Goal: Communication & Community: Share content

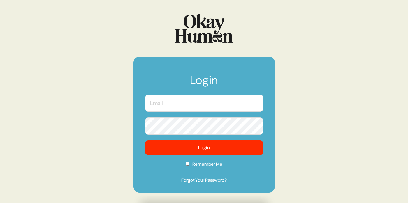
click at [235, 100] on input "text" at bounding box center [204, 103] width 118 height 17
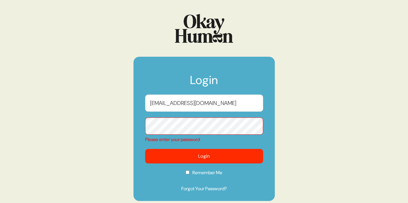
click at [183, 104] on input "stephbousq@gmail.com" at bounding box center [204, 103] width 118 height 17
type input "stephanie.berenson@tbwachiat.com"
click at [145, 149] on button "Login" at bounding box center [204, 156] width 118 height 15
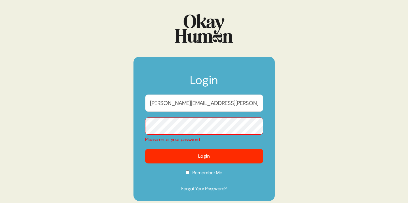
click at [192, 138] on div "Please enter your password" at bounding box center [204, 139] width 118 height 7
click at [189, 190] on link "Forgot Your Password?" at bounding box center [204, 189] width 118 height 7
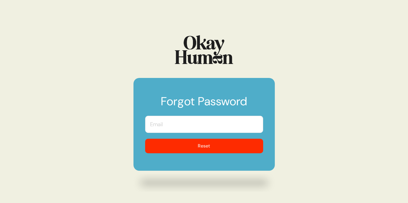
click at [191, 120] on input "text" at bounding box center [204, 124] width 118 height 17
type input "[PERSON_NAME][EMAIL_ADDRESS][PERSON_NAME][DOMAIN_NAME]"
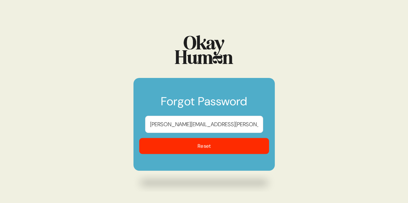
click at [193, 149] on button "Reset" at bounding box center [204, 146] width 130 height 16
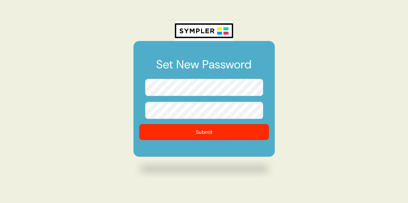
click at [193, 133] on button "Submit" at bounding box center [204, 132] width 130 height 16
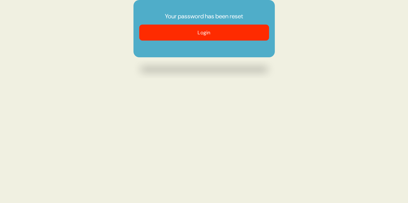
click at [228, 29] on button "Login" at bounding box center [204, 33] width 130 height 16
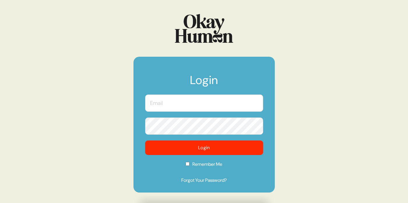
click at [198, 108] on input "text" at bounding box center [204, 103] width 118 height 17
type input "stephanie.berenson@tbwachiat.com"
click at [145, 141] on button "Login" at bounding box center [204, 148] width 118 height 15
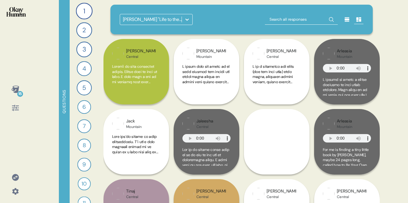
click at [186, 19] on icon at bounding box center [187, 20] width 6 height 6
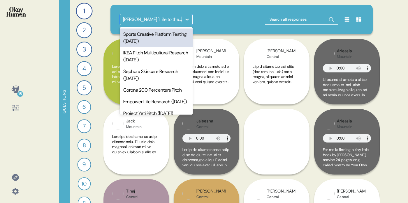
click at [169, 40] on div "Sports Creative Platform Testing ([DATE])" at bounding box center [156, 38] width 73 height 19
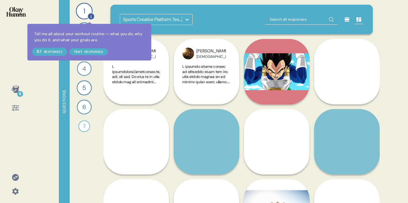
click at [89, 17] on icon at bounding box center [91, 16] width 6 height 6
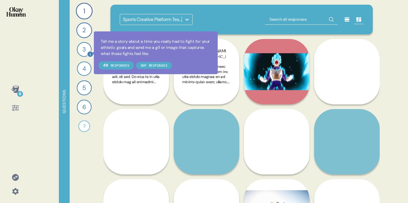
click at [90, 53] on icon at bounding box center [90, 54] width 7 height 7
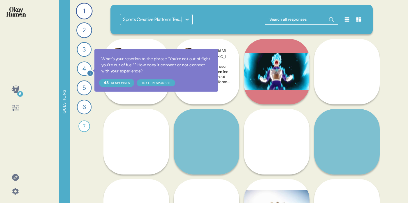
click at [91, 71] on icon at bounding box center [90, 74] width 6 height 6
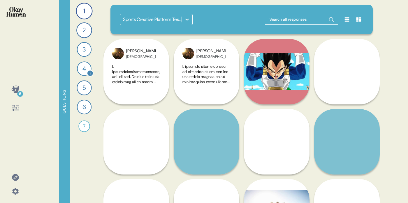
click at [85, 71] on div "4" at bounding box center [84, 68] width 15 height 15
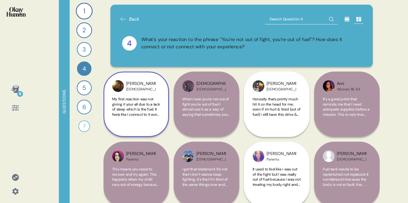
click at [155, 111] on span "My first reaction was not giving it your all due to a lack of sleep which is th…" at bounding box center [136, 143] width 48 height 92
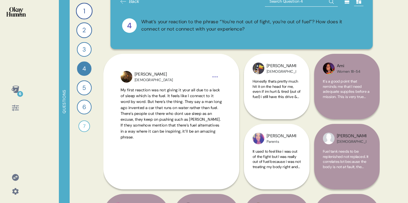
scroll to position [19, 0]
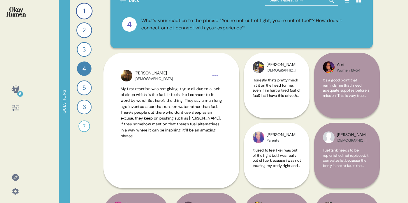
click at [270, 102] on div "Honestly thats pretty much hit it on the head for me, even if im hurt & tired (…" at bounding box center [277, 91] width 48 height 27
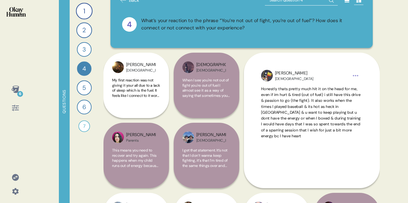
click at [388, 65] on div "6 Questions 1 Tell me all about your workout routine — what you do, why you do …" at bounding box center [204, 101] width 408 height 203
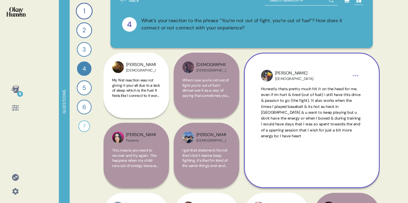
click at [270, 74] on img at bounding box center [267, 76] width 12 height 12
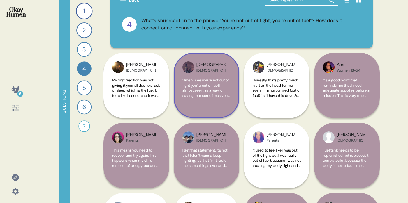
click at [187, 68] on img at bounding box center [188, 67] width 12 height 12
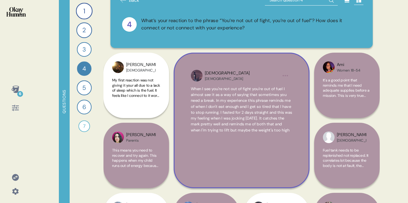
click at [189, 71] on div "Christian Hispanic When I see you're not out of fight you're out of fuel I almo…" at bounding box center [242, 121] width 136 height 136
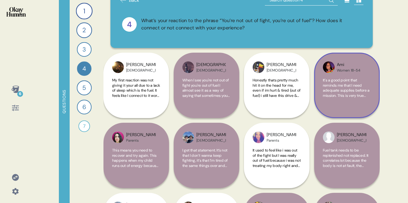
click at [329, 66] on img at bounding box center [329, 67] width 12 height 12
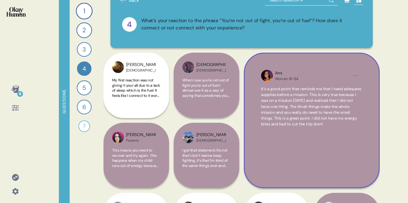
click at [268, 74] on img at bounding box center [267, 76] width 12 height 12
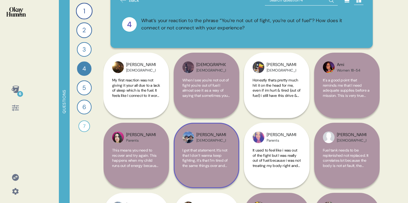
click at [189, 136] on img at bounding box center [188, 138] width 12 height 12
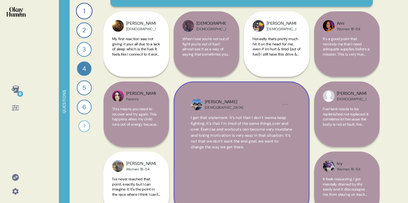
scroll to position [62, 0]
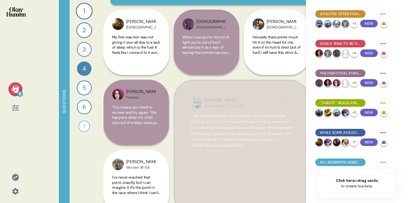
drag, startPoint x: 220, startPoint y: 140, endPoint x: 257, endPoint y: 148, distance: 38.6
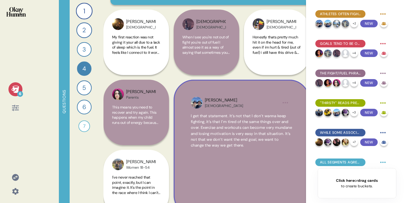
click at [283, 145] on span "I get that statement. It’s not that I don’t wanna keep fighting, it’s that I’m …" at bounding box center [241, 131] width 101 height 36
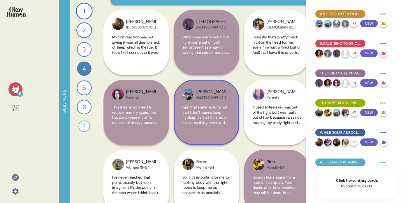
click at [219, 129] on div "I get that statement. It’s not that I don’t wanna keep fighting, it’s that I’m …" at bounding box center [206, 118] width 48 height 27
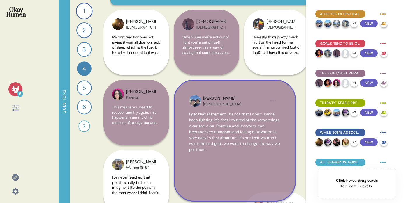
click at [219, 129] on span "I get that statement. It’s not that I don’t wanna keep fighting, it’s that I’m …" at bounding box center [234, 132] width 91 height 40
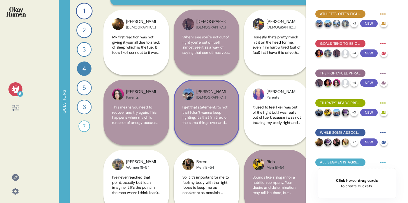
click at [219, 129] on div "I get that statement. It’s not that I don’t wanna keep fighting, it’s that I’m …" at bounding box center [206, 118] width 48 height 27
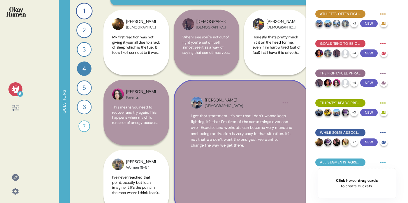
click at [277, 148] on span "I get that statement. It’s not that I don’t wanna keep fighting, it’s that I’m …" at bounding box center [241, 131] width 101 height 34
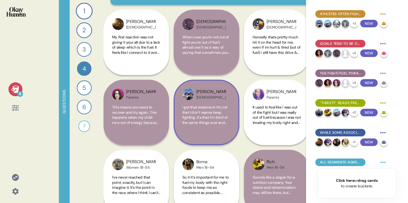
click at [225, 125] on span "I get that statement. It’s not that I don’t wanna keep fighting, it’s that I’m …" at bounding box center [206, 133] width 48 height 56
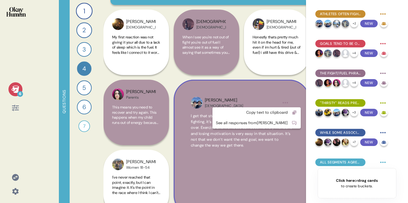
click at [270, 102] on html "6 Questions 1 Tell me all about your workout routine — what you do, why you do …" at bounding box center [204, 101] width 408 height 203
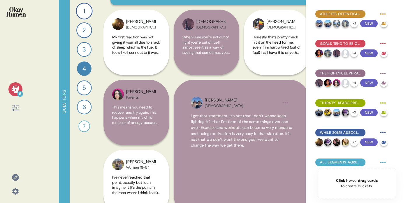
click at [260, 95] on html "6 Questions 1 Tell me all about your workout routine — what you do, why you do …" at bounding box center [204, 101] width 408 height 203
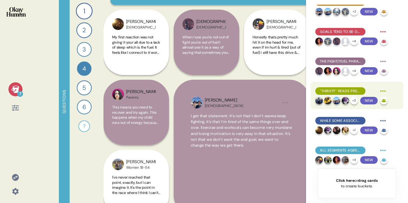
scroll to position [0, 0]
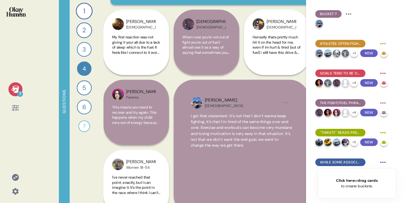
click at [303, 80] on div "Holly Parents It used to feel like i was out of the fight but I was really out …" at bounding box center [277, 183] width 66 height 206
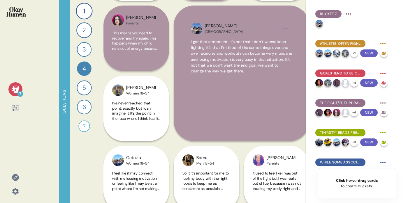
scroll to position [135, 0]
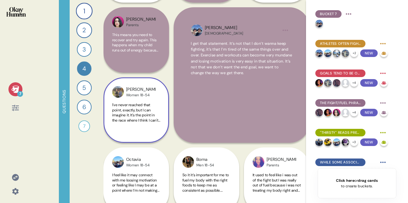
click at [146, 105] on span "I've never reached that point, exactly, but I can imagine it. It's the point in…" at bounding box center [136, 131] width 48 height 56
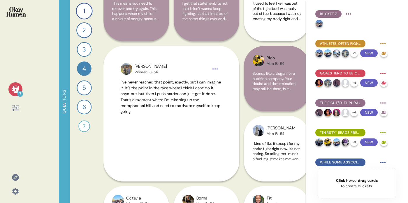
scroll to position [163, 0]
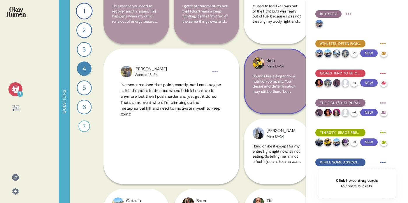
click at [268, 97] on div "Sounds like a slogan for a nutrition company. Your desire and determination may…" at bounding box center [277, 87] width 48 height 27
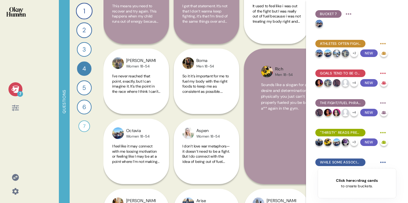
click at [13, 89] on icon at bounding box center [15, 89] width 8 height 7
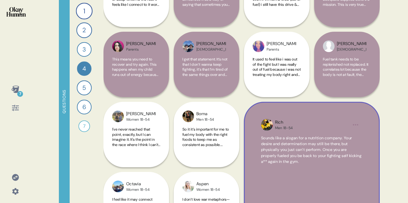
scroll to position [105, 0]
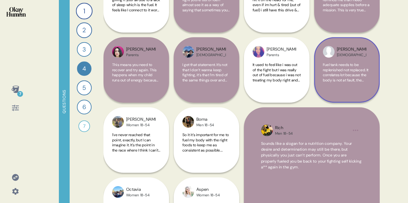
click at [339, 76] on span "Fuel tank needs to be replenished not replaced. It correlates lot because the b…" at bounding box center [346, 90] width 47 height 56
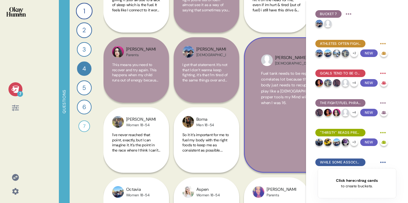
click at [262, 61] on img at bounding box center [267, 60] width 12 height 12
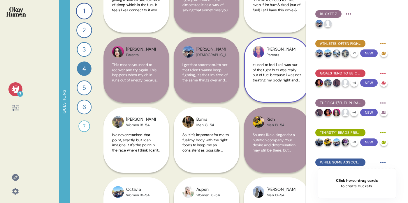
click at [259, 53] on img at bounding box center [259, 52] width 12 height 12
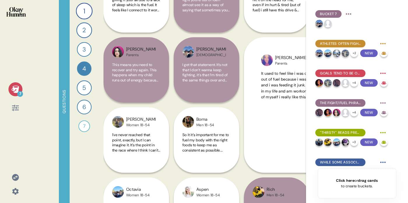
click at [16, 89] on icon at bounding box center [15, 89] width 8 height 7
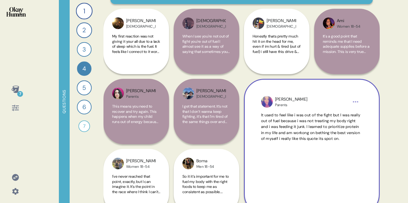
scroll to position [63, 0]
click at [264, 102] on img at bounding box center [267, 102] width 12 height 12
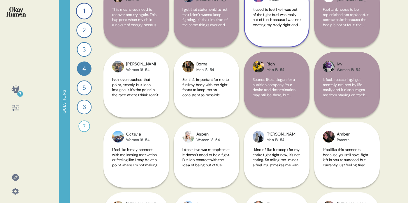
scroll to position [162, 0]
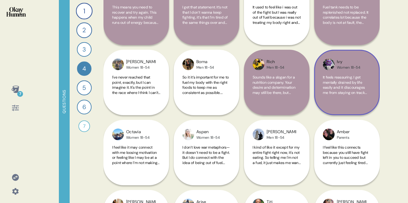
click at [344, 85] on span "It feels reassuring. I get mentally drained by life easily and it discourages m…" at bounding box center [345, 93] width 45 height 36
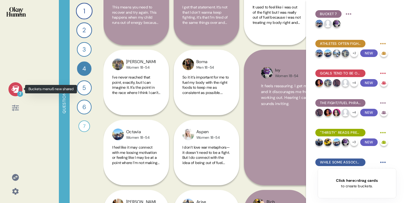
click at [16, 91] on icon at bounding box center [15, 89] width 8 height 7
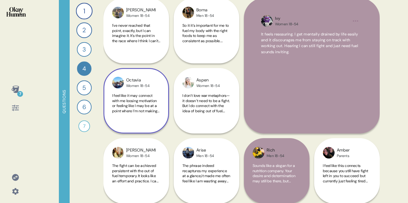
scroll to position [216, 0]
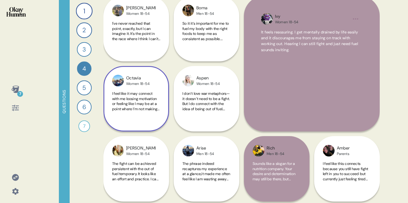
click at [138, 98] on span "I feel like it may connect with me loosing motivation or feeling like I may be …" at bounding box center [135, 109] width 47 height 36
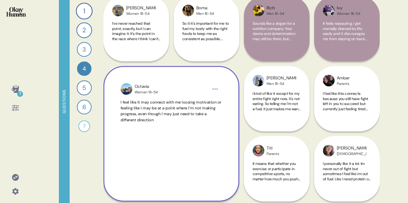
click at [87, 160] on div "1 Tell me all about your workout routine — what you do, why you do it, and what…" at bounding box center [84, 101] width 29 height 203
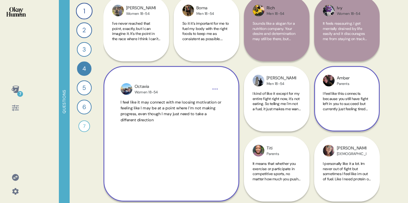
click at [338, 98] on span "I feel like this connects because you still have fight left in you to succeed b…" at bounding box center [345, 109] width 45 height 36
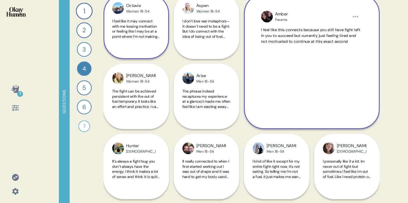
scroll to position [298, 0]
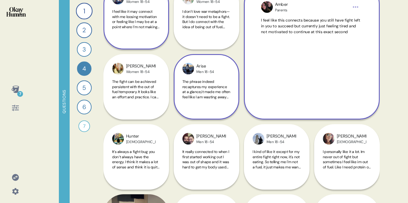
click at [201, 96] on span "The phrase indeed recaptures my experience at a glance,it made me often feel li…" at bounding box center [206, 94] width 48 height 31
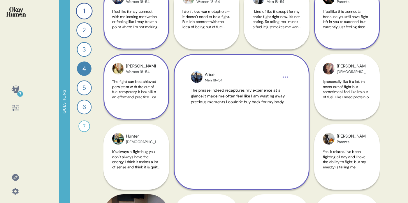
click at [140, 102] on div "The fight can be achieved persistent with the out of fuel temporary. It looks l…" at bounding box center [136, 92] width 48 height 27
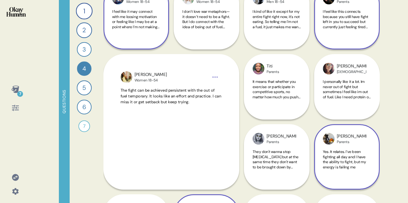
click at [346, 159] on span "Yes. It relates. I’ve been fighting all day and I have the ability to fight, bu…" at bounding box center [344, 159] width 43 height 20
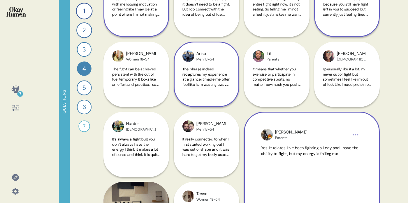
scroll to position [309, 0]
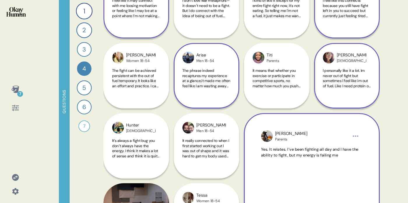
click at [343, 101] on div "Jade Hispanic I personally like it a lot. Im never out of fight but sometimes I…" at bounding box center [347, 76] width 66 height 66
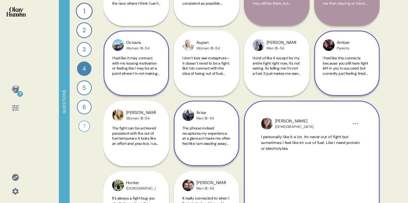
scroll to position [251, 0]
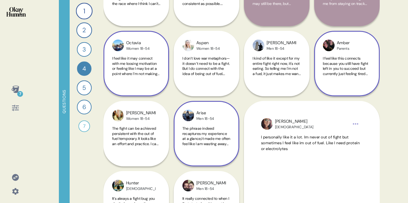
click at [345, 89] on div "Amber Parents I feel like this connects because you still have fight left in yo…" at bounding box center [347, 64] width 66 height 66
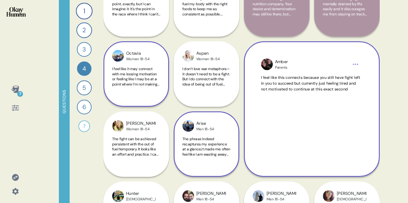
scroll to position [235, 0]
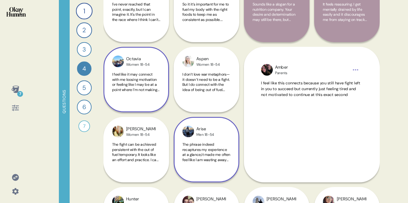
click at [210, 133] on div "Men 18-54" at bounding box center [204, 135] width 17 height 5
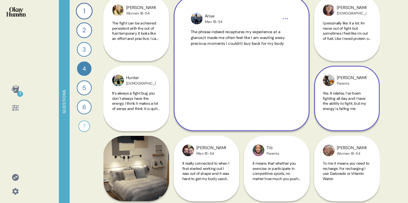
scroll to position [362, 0]
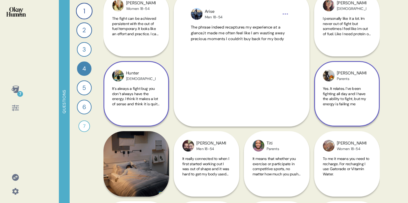
click at [155, 96] on span "It’s always a fight bug you don’t always have the energy. I think it makes a lo…" at bounding box center [136, 96] width 48 height 20
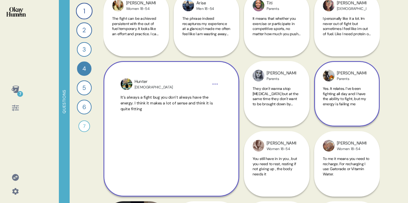
click at [155, 96] on span "It’s always a fight bug you don’t always have the energy. I think it makes a lo…" at bounding box center [167, 103] width 92 height 17
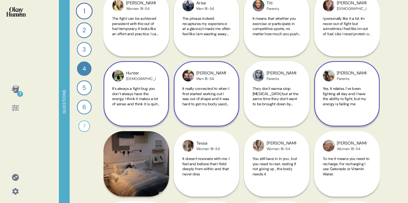
click at [204, 102] on span "It really connected to when I first started working out I was out of shape and …" at bounding box center [205, 98] width 47 height 25
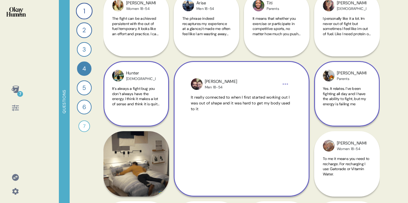
click at [200, 88] on img at bounding box center [197, 84] width 12 height 12
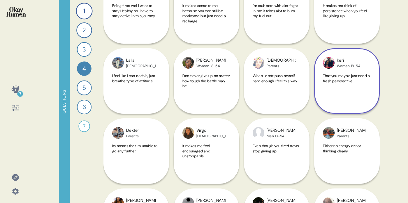
scroll to position [586, 0]
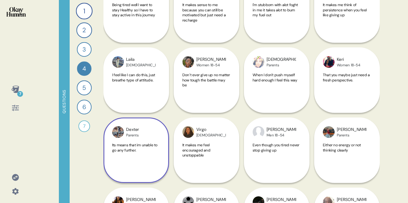
click at [159, 157] on div "Its means that im unable to go any further." at bounding box center [136, 156] width 48 height 27
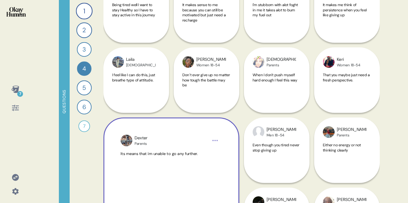
click at [135, 140] on div "Dexter" at bounding box center [141, 138] width 13 height 6
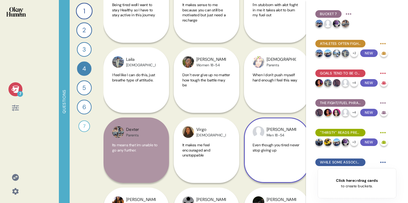
click at [247, 123] on div "Eric Men 18-54 Even though you tired never stop giving up" at bounding box center [277, 151] width 66 height 66
click at [244, 122] on div "Eric Men 18-54 Even though you tired never stop giving up" at bounding box center [277, 151] width 66 height 66
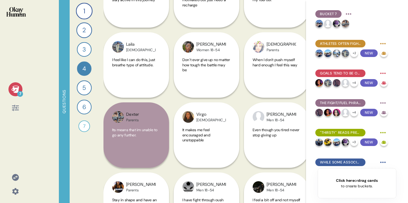
scroll to position [600, 0]
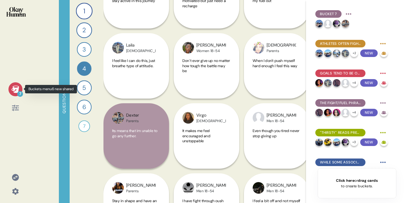
click at [17, 92] on icon at bounding box center [15, 89] width 8 height 7
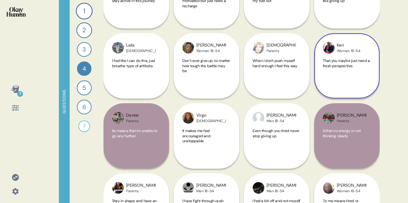
click at [343, 62] on span "That you maybe just need a fresh perspective." at bounding box center [346, 63] width 47 height 10
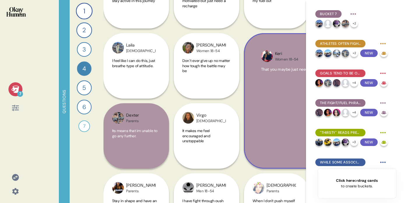
click at [265, 60] on img at bounding box center [267, 56] width 12 height 12
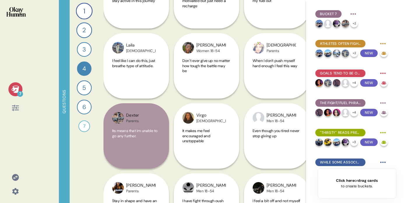
click at [17, 89] on icon at bounding box center [15, 89] width 8 height 7
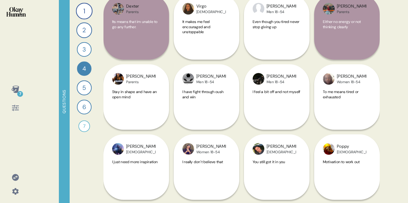
scroll to position [711, 0]
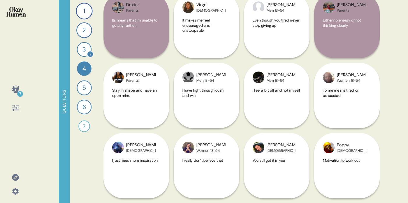
click at [83, 53] on div "3" at bounding box center [84, 49] width 15 height 15
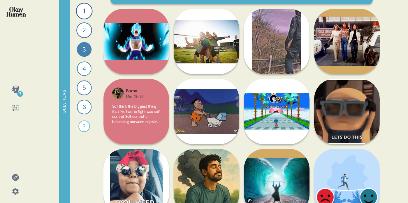
scroll to position [62, 0]
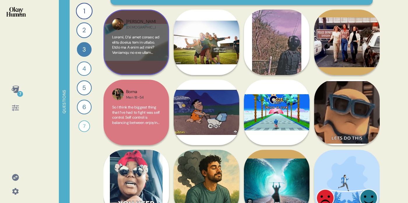
click at [143, 54] on span at bounding box center [136, 150] width 48 height 230
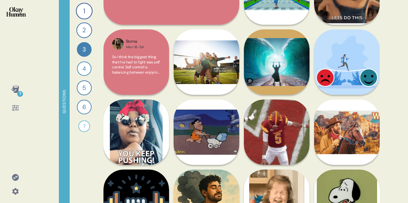
scroll to position [183, 0]
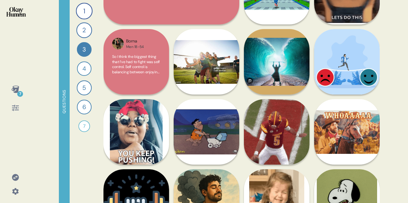
click at [210, 121] on div "Michael Parents Every night is a fight to workout. My kids wake me up before I’…" at bounding box center [207, 132] width 66 height 206
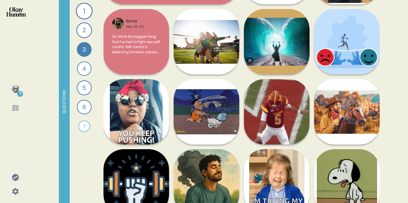
scroll to position [210, 0]
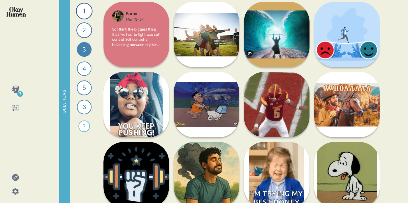
click at [210, 104] on div "Michael Parents Every night is a fight to workout. My kids wake me up before I’…" at bounding box center [207, 105] width 66 height 206
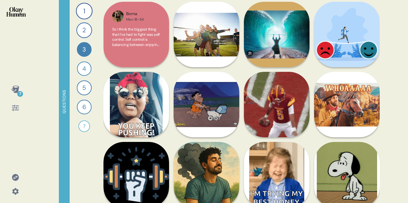
click at [210, 104] on div "Michael Parents Every night is a fight to workout. My kids wake me up before I’…" at bounding box center [207, 105] width 66 height 206
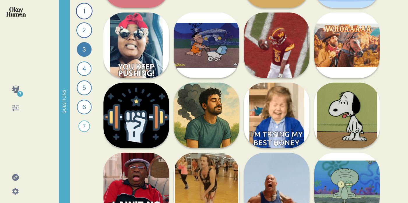
scroll to position [271, 0]
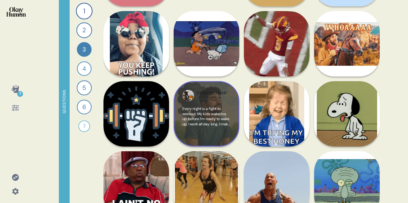
click at [217, 96] on div "Michael Parents" at bounding box center [210, 95] width 29 height 11
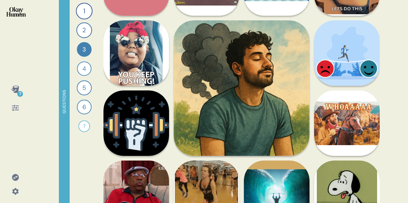
scroll to position [167, 0]
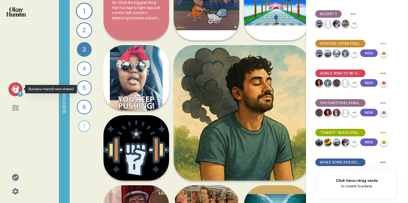
click at [14, 88] on icon at bounding box center [15, 89] width 8 height 7
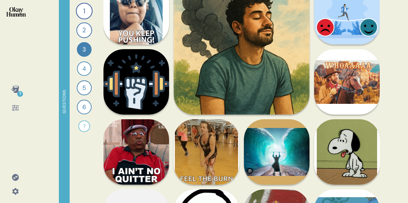
scroll to position [234, 0]
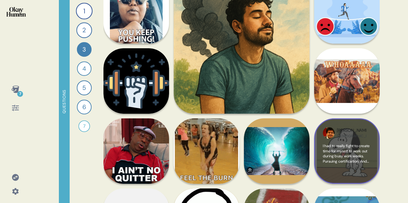
click at [344, 148] on span "I had to really fight to create time for myself to work out during busy work we…" at bounding box center [347, 164] width 48 height 41
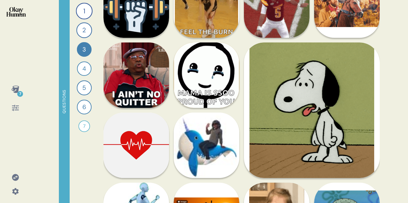
scroll to position [312, 0]
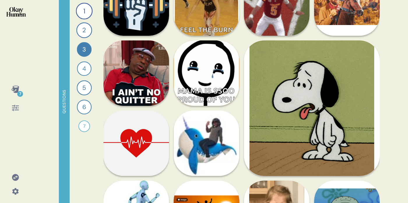
click at [390, 48] on div "7 Questions 1 Tell me all about your workout routine — what you do, why you do …" at bounding box center [204, 101] width 408 height 203
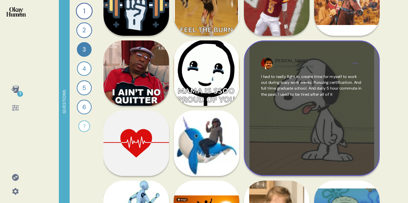
click at [334, 56] on div "Rajdeep Hispanic I had to really fight to create time for myself to work out du…" at bounding box center [312, 108] width 136 height 136
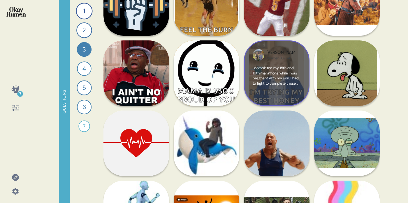
click at [265, 77] on span "I completed my 15th and 16th marathons while I was pregnant with my son. I had …" at bounding box center [277, 89] width 48 height 46
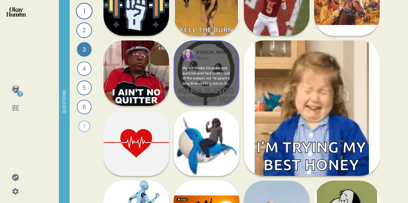
click at [209, 82] on span "My son broke his ankle last summer and had to sit most of the season out he spe…" at bounding box center [206, 89] width 48 height 46
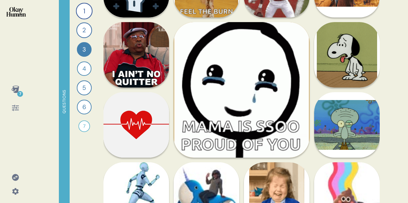
scroll to position [353, 0]
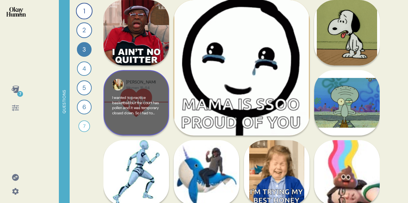
click at [137, 111] on span "I wanted to practice basketball but the court has pollen and it was temporary c…" at bounding box center [135, 113] width 47 height 36
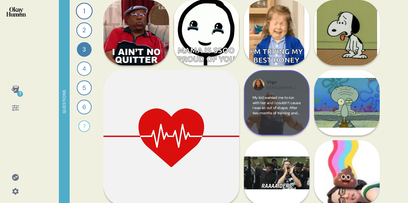
click at [271, 106] on span "My kid wanted me to run with her and I couldn’t cause I was so out of shape. Af…" at bounding box center [277, 110] width 48 height 31
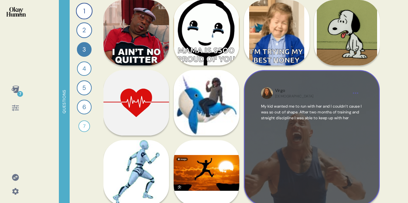
click at [285, 101] on div "Virgo Hispanic My kid wanted me to run with her and I couldn’t cause I was so o…" at bounding box center [312, 138] width 136 height 136
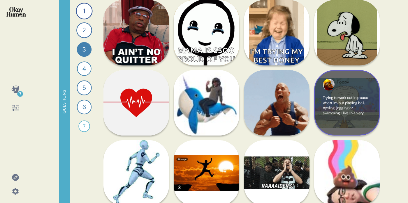
click at [348, 112] on span "Trying to work out in peace when I’m out playing ball, cycling, jogging or swim…" at bounding box center [345, 113] width 45 height 36
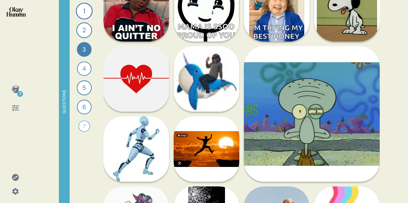
scroll to position [382, 0]
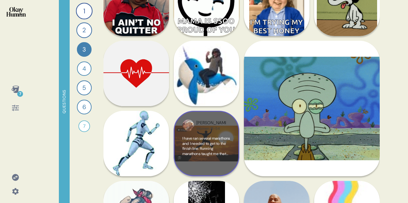
click at [213, 151] on span "I have ran several marathons and I needed to get to the finish line. Running ma…" at bounding box center [206, 151] width 48 height 31
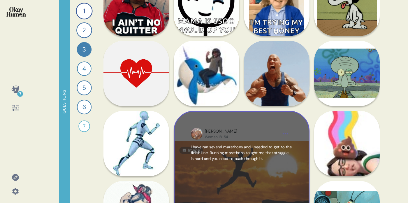
click at [213, 151] on span "I have ran several marathons and I needed to get to the finish line. Running ma…" at bounding box center [241, 153] width 101 height 17
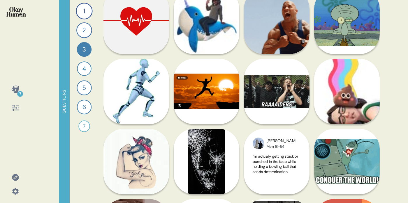
scroll to position [436, 0]
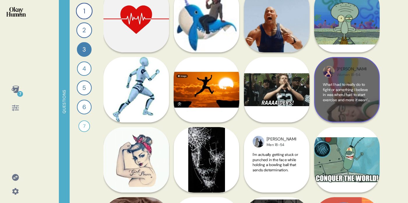
click at [348, 99] on span "What I had to really do to fight or something I believe in was when I had to st…" at bounding box center [346, 94] width 47 height 25
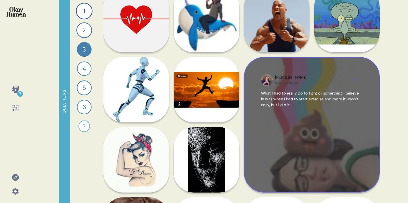
click at [348, 99] on span "What I had to really do to fight or something I believe in was when I had to st…" at bounding box center [310, 99] width 98 height 17
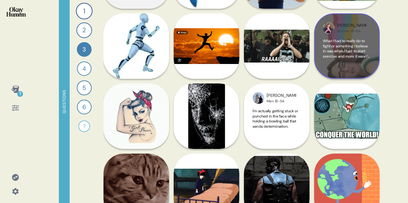
scroll to position [480, 0]
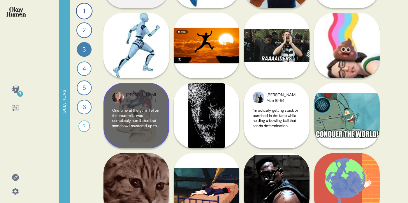
click at [157, 128] on span "One time at the gym I fell on the treadmill. I was completely humiliated but so…" at bounding box center [135, 120] width 47 height 25
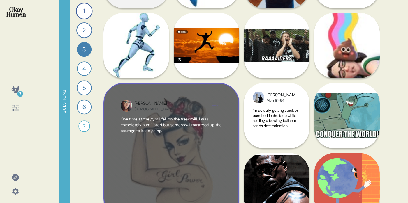
click at [172, 127] on span "One time at the gym I fell on the treadmill. I was completely humiliated but so…" at bounding box center [171, 125] width 101 height 17
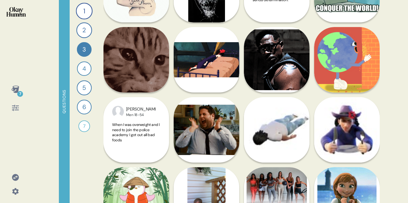
scroll to position [615, 0]
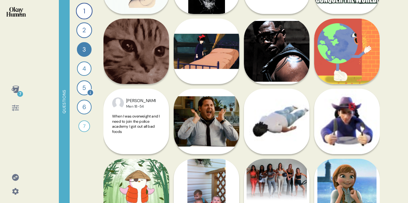
click at [82, 87] on div "5" at bounding box center [84, 87] width 15 height 15
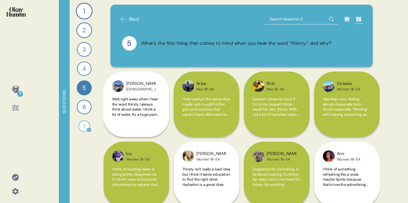
click at [85, 127] on div "7" at bounding box center [84, 127] width 12 height 12
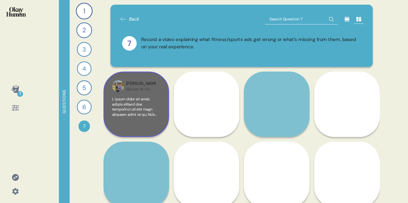
click at [137, 118] on div at bounding box center [136, 113] width 48 height 32
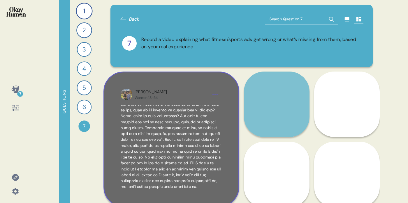
scroll to position [39, 0]
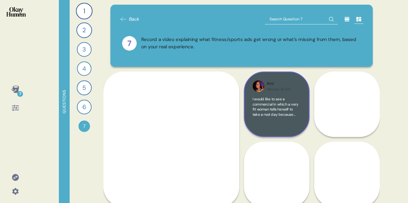
click at [284, 93] on div "Ami Women 18-54 I would like to see a commercial in which a very fit woman tell…" at bounding box center [277, 105] width 66 height 66
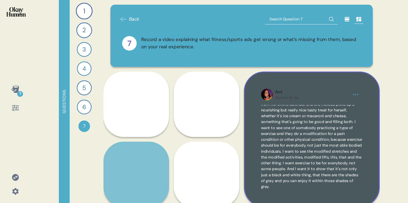
scroll to position [27, 0]
click at [352, 93] on html "7 Questions 1 Tell me all about your workout routine — what you do, why you do …" at bounding box center [204, 101] width 408 height 203
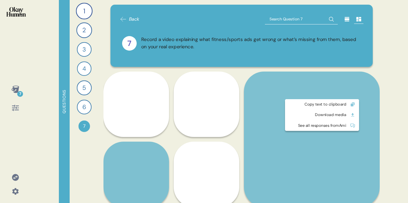
click at [342, 89] on html "7 Questions 1 Tell me all about your workout routine — what you do, why you do …" at bounding box center [204, 101] width 408 height 203
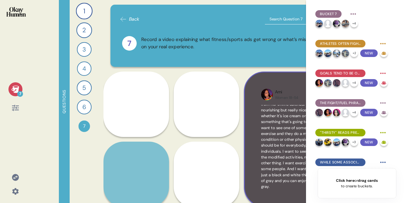
click at [245, 76] on video at bounding box center [312, 140] width 136 height 136
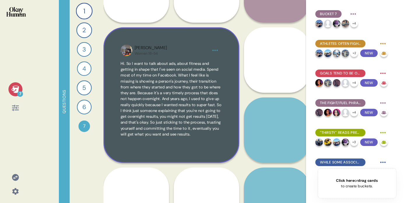
scroll to position [3, 0]
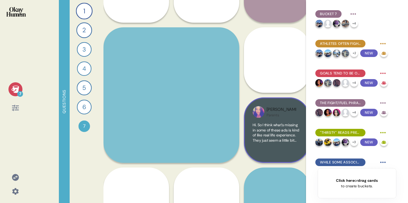
click at [264, 118] on div "Holly Parents Hi. So I think what's missing in some of these ads is kind of lik…" at bounding box center [277, 131] width 66 height 66
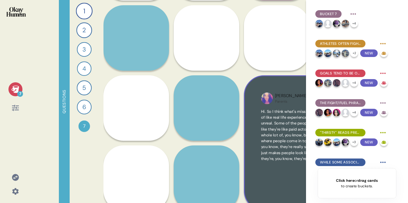
scroll to position [150, 0]
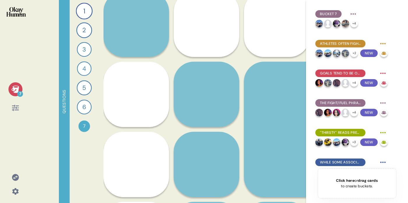
click at [13, 94] on div at bounding box center [15, 89] width 10 height 10
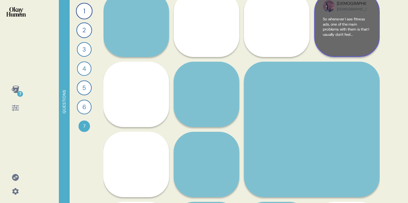
click at [353, 24] on span "So whenever I see fitness ads, one of the main problems with them is that I usu…" at bounding box center [347, 70] width 48 height 107
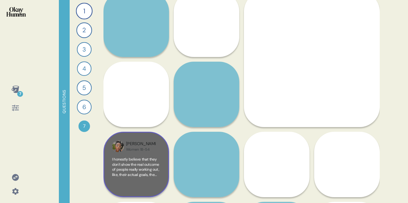
click at [138, 174] on span "I honestly believe that they don't show the real outcome of people really worki…" at bounding box center [136, 198] width 48 height 82
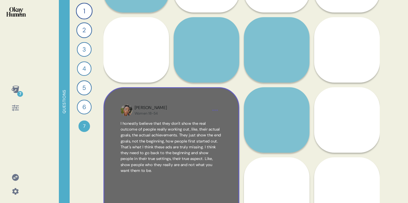
scroll to position [195, 0]
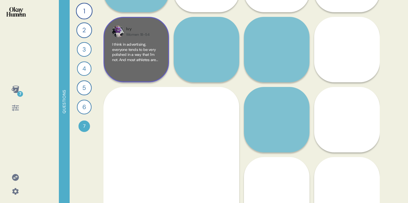
click at [148, 58] on span "I think in advertising, everyone tends to be very polished in a way that I'm no…" at bounding box center [136, 90] width 48 height 97
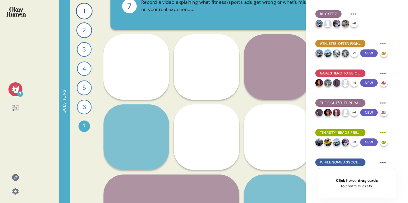
scroll to position [0, 0]
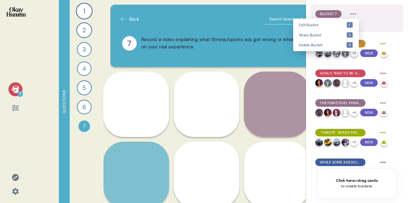
click at [355, 13] on html "7 Questions 1 Tell me all about your workout routine — what you do, why you do …" at bounding box center [204, 101] width 408 height 203
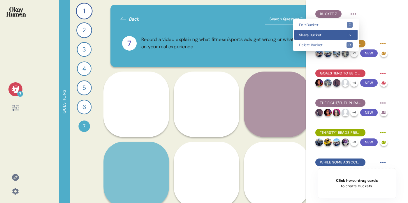
click at [333, 34] on span "Share Bucket" at bounding box center [322, 35] width 47 height 4
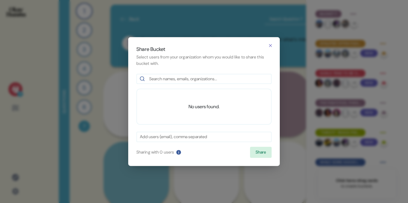
click at [190, 135] on input "text" at bounding box center [204, 137] width 128 height 6
click at [270, 49] on button "button" at bounding box center [270, 45] width 9 height 9
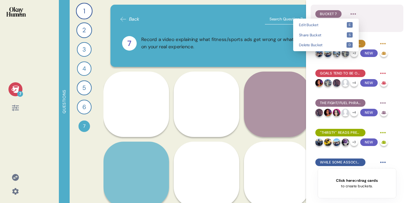
click at [353, 12] on html "7 Questions 1 Tell me all about your workout routine — what you do, why you do …" at bounding box center [204, 101] width 408 height 203
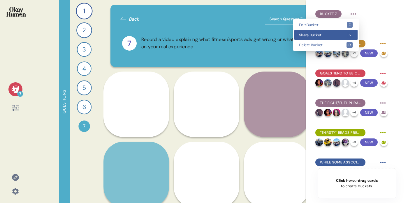
click at [347, 33] on kbd "s" at bounding box center [350, 35] width 6 height 6
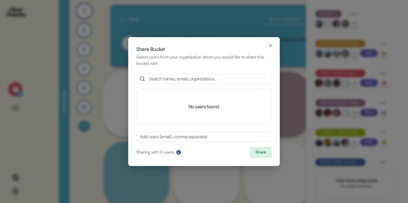
click at [163, 80] on input "text" at bounding box center [208, 79] width 119 height 6
type input "stephanie.berenson@tbwachiat.com"
click at [257, 154] on button "Share" at bounding box center [261, 152] width 22 height 11
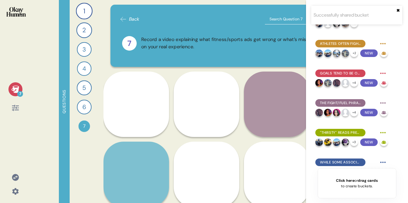
click at [399, 11] on button "✖︎" at bounding box center [397, 10] width 3 height 5
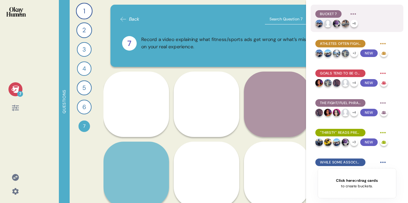
click at [355, 14] on html "7 Questions 1 Tell me all about your workout routine — what you do, why you do …" at bounding box center [204, 101] width 408 height 203
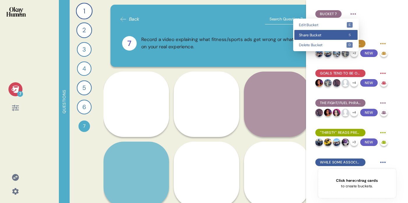
click at [338, 37] on div "Share Bucket s" at bounding box center [325, 35] width 63 height 10
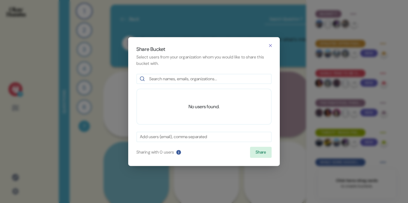
click at [218, 138] on input "text" at bounding box center [204, 137] width 128 height 6
type input "stephanie.berenson@tbwachiat.com"
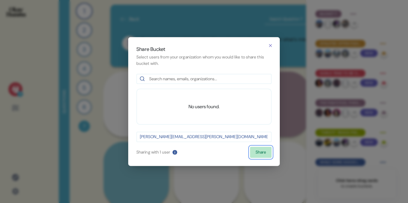
click at [257, 153] on button "Share" at bounding box center [261, 152] width 22 height 11
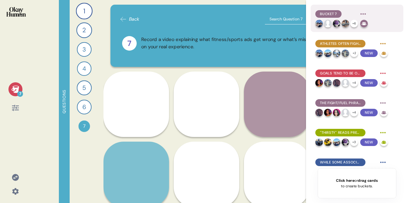
click at [363, 13] on html "7 Questions 1 Tell me all about your workout routine — what you do, why you do …" at bounding box center [204, 101] width 408 height 203
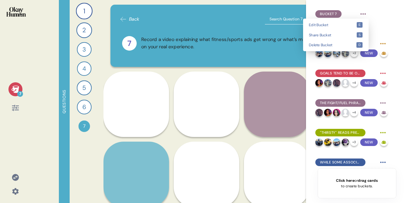
click at [338, 11] on html "7 Questions 1 Tell me all about your workout routine — what you do, why you do …" at bounding box center [204, 101] width 408 height 203
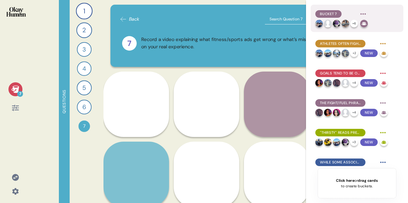
click at [336, 12] on span "Bucket 7" at bounding box center [328, 13] width 17 height 5
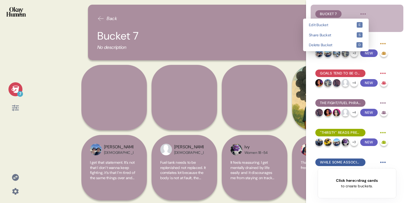
click at [365, 13] on html "7 Back Bucket 7 No description Heather Hispanic I get that statement. It’s not …" at bounding box center [204, 101] width 408 height 203
click at [338, 25] on span "Edit Bucket" at bounding box center [332, 25] width 47 height 4
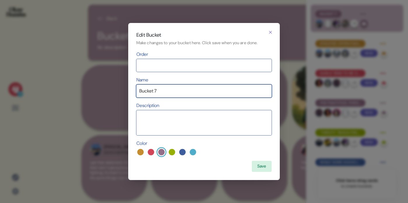
click at [181, 91] on input "Bucket 7" at bounding box center [203, 91] width 135 height 13
type input "For Creatives - Out of Fight Inspo"
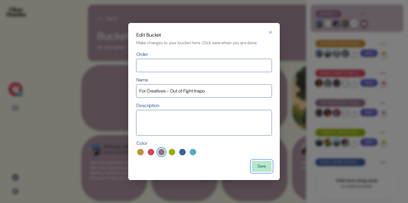
click at [256, 168] on button "Save" at bounding box center [262, 166] width 20 height 11
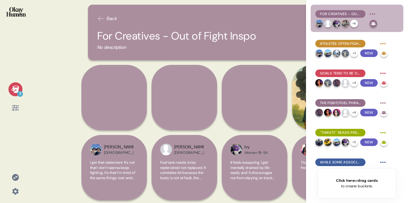
click at [373, 23] on icon at bounding box center [373, 23] width 5 height 3
click at [373, 13] on html "7 Back For Creatives - Out of Fight Inspo No description Heather Hispanic I get…" at bounding box center [204, 101] width 408 height 203
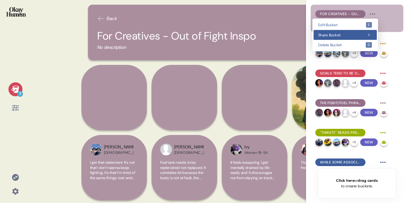
click at [358, 34] on span "Share Bucket" at bounding box center [341, 35] width 47 height 4
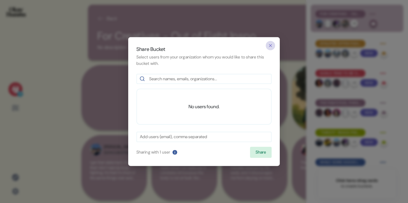
click at [271, 47] on icon "button" at bounding box center [270, 45] width 5 height 5
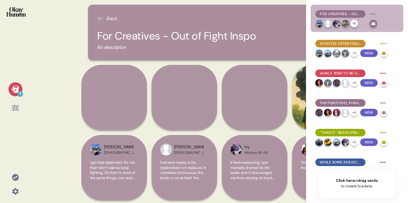
click at [372, 12] on html "7 Back For Creatives - Out of Fight Inspo No description Heather Hispanic I get…" at bounding box center [204, 101] width 408 height 203
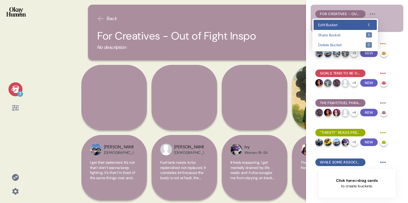
click at [351, 26] on span "Edit Bucket" at bounding box center [341, 25] width 47 height 4
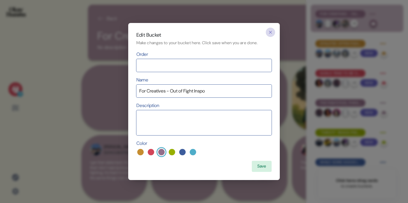
click at [274, 32] on button "button" at bounding box center [270, 32] width 9 height 9
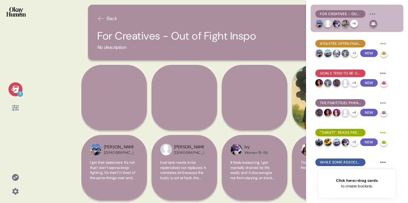
click at [15, 90] on icon at bounding box center [15, 89] width 8 height 8
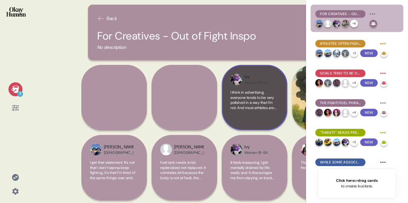
click at [258, 78] on div "Ivy" at bounding box center [255, 77] width 23 height 6
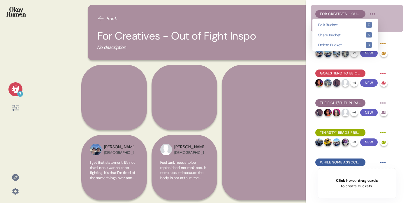
click at [374, 13] on html "7 Back For Creatives - Out of Fight Inspo No description Heather Hispanic I get…" at bounding box center [204, 101] width 408 height 203
click at [360, 27] on span "Edit Bucket" at bounding box center [341, 25] width 47 height 4
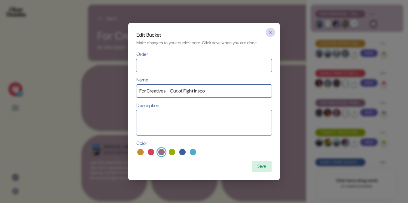
click at [270, 31] on icon "button" at bounding box center [270, 32] width 5 height 5
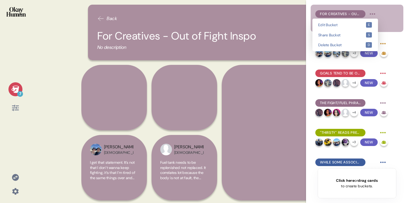
click at [373, 11] on html "7 Back For Creatives - Out of Fight Inspo No description Heather Hispanic I get…" at bounding box center [204, 101] width 408 height 203
click at [279, 80] on html "7 Back For Creatives - Out of Fight Inspo No description Heather Hispanic I get…" at bounding box center [204, 101] width 408 height 203
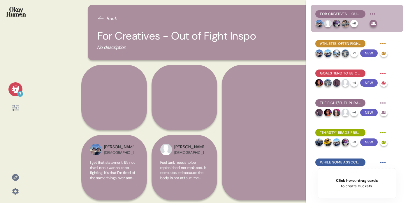
click at [279, 80] on div "Ivy Women 18-54 I think in advertising, everyone tends to be very polished in a…" at bounding box center [290, 133] width 136 height 136
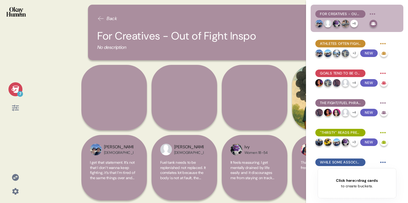
click at [12, 92] on icon at bounding box center [15, 89] width 8 height 8
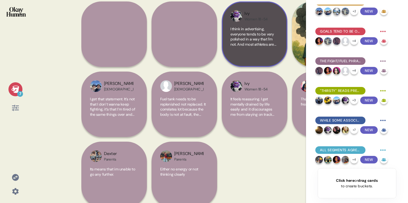
scroll to position [72, 0]
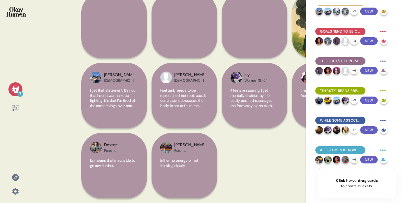
click at [272, 149] on div "Heather Hispanic I get that statement. It’s not that I don’t wanna keep fightin…" at bounding box center [219, 98] width 276 height 211
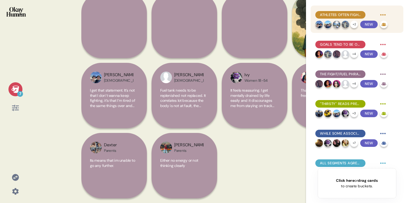
scroll to position [0, 0]
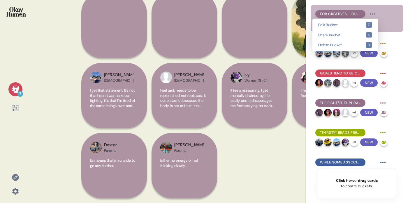
click at [373, 13] on html "7 Back For Creatives - Out of Fight Inspo No description Heather Hispanic I get…" at bounding box center [204, 101] width 408 height 203
click at [366, 24] on kbd "e" at bounding box center [369, 25] width 6 height 6
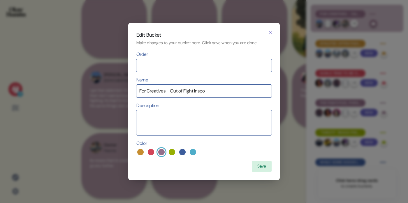
click at [242, 60] on input at bounding box center [203, 65] width 135 height 13
click at [271, 32] on icon "button" at bounding box center [270, 32] width 5 height 5
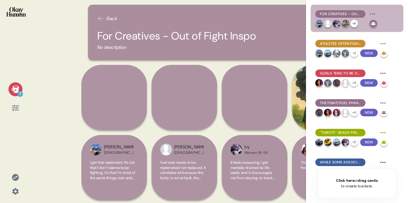
click at [110, 20] on span "Back" at bounding box center [112, 18] width 10 height 7
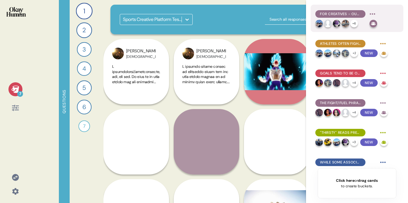
click at [348, 13] on span "For Creatives - Out of Fight Inspo" at bounding box center [340, 13] width 41 height 5
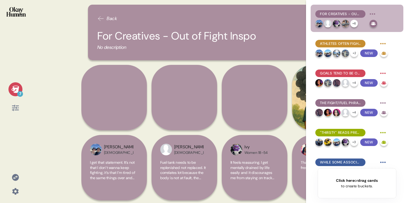
click at [21, 87] on div "7" at bounding box center [15, 89] width 14 height 14
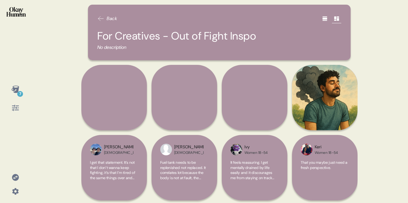
click at [324, 18] on icon at bounding box center [324, 19] width 5 height 4
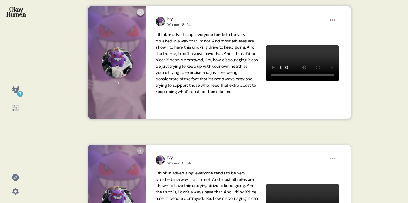
scroll to position [216, 0]
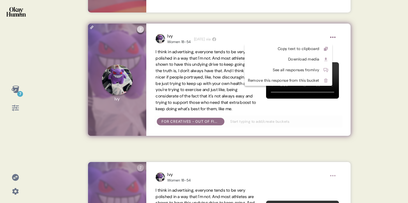
click at [333, 38] on html "7 Back For Creatives - Out of Fight Inspo No description 7 Question seven Click…" at bounding box center [204, 101] width 408 height 203
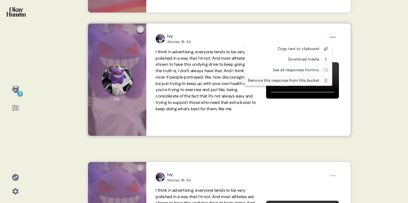
click at [315, 82] on div "Remove this response from this bucket" at bounding box center [283, 81] width 71 height 6
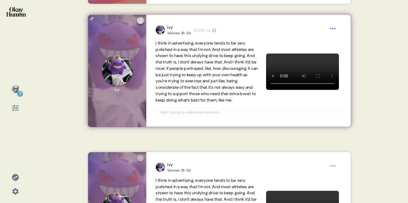
scroll to position [222, 0]
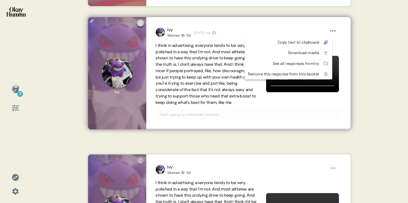
click at [335, 31] on html "7 Back For Creatives - Out of Fight Inspo No description 7 Question seven Click…" at bounding box center [204, 101] width 408 height 203
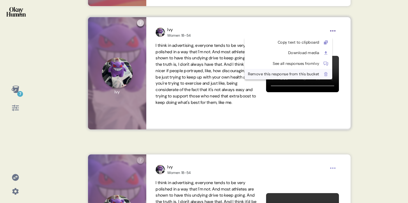
click at [319, 74] on div "Remove this response from this bucket" at bounding box center [283, 74] width 71 height 6
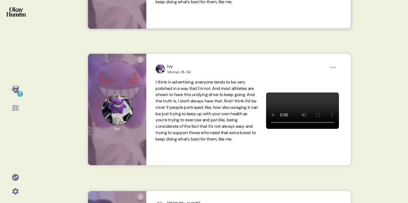
scroll to position [316, 0]
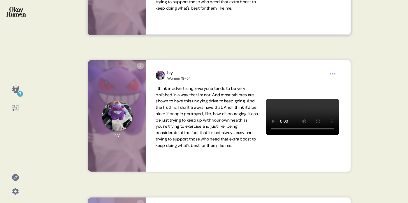
click at [17, 95] on div "7" at bounding box center [15, 89] width 14 height 14
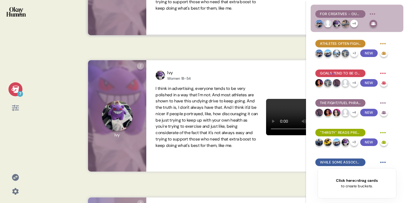
click at [78, 107] on div "7 Back For Creatives - Out of Fight Inspo No description 7 Question seven Click…" at bounding box center [204, 101] width 408 height 203
click at [337, 20] on img at bounding box center [337, 24] width 8 height 8
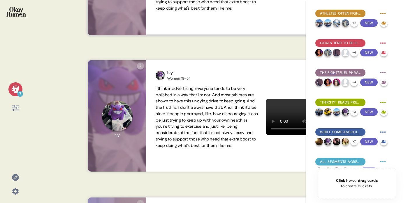
scroll to position [42, 0]
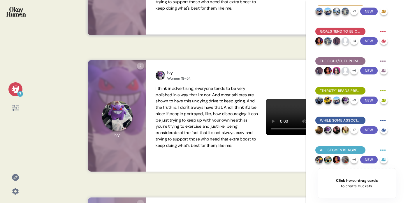
click at [77, 48] on div "7 Back For Creatives - Out of Fight Inspo No description 7 Question seven Click…" at bounding box center [204, 101] width 408 height 203
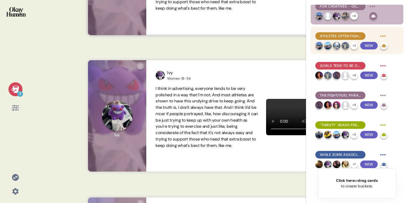
scroll to position [0, 0]
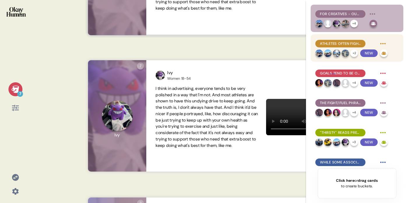
click at [369, 14] on html "7 Back For Creatives - Out of Fight Inspo No description 7 Question seven Click…" at bounding box center [204, 101] width 408 height 203
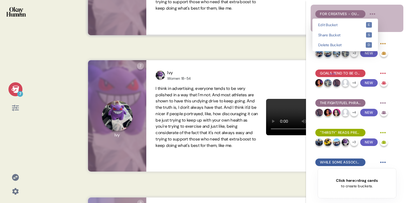
click at [38, 63] on html "7 Back For Creatives - Out of Fight Inspo No description 7 Question seven Click…" at bounding box center [204, 101] width 408 height 203
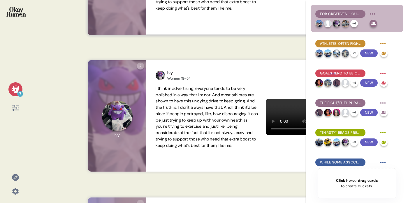
click at [17, 79] on div "7" at bounding box center [15, 101] width 31 height 203
click at [17, 87] on icon at bounding box center [15, 89] width 8 height 8
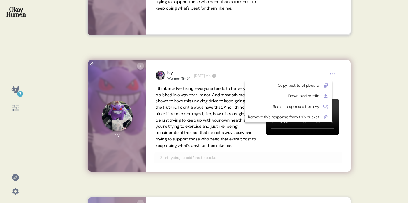
click at [334, 75] on html "7 Back For Creatives - Out of Fight Inspo No description 7 Question seven Click…" at bounding box center [204, 101] width 408 height 203
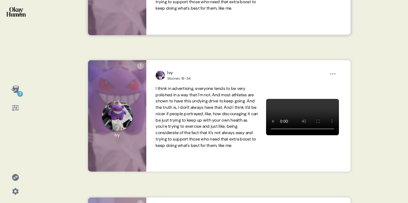
click at [358, 71] on html "7 Back For Creatives - Out of Fight Inspo No description 7 Question seven Click…" at bounding box center [204, 101] width 408 height 203
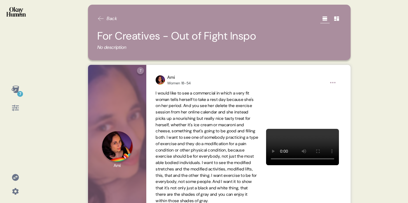
click at [336, 21] on icon at bounding box center [337, 19] width 6 height 6
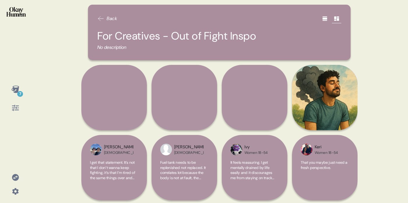
click at [325, 17] on icon at bounding box center [325, 19] width 6 height 6
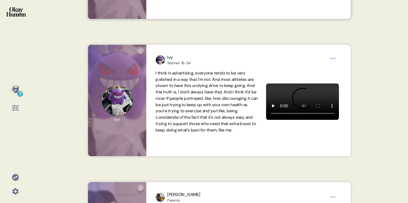
scroll to position [346, 0]
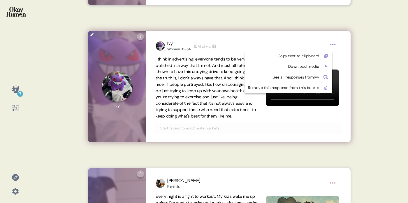
click at [333, 46] on html "7 Back For Creatives - Out of Fight Inspo No description 7 Question seven Click…" at bounding box center [204, 101] width 408 height 203
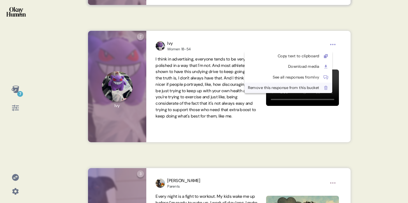
click at [319, 89] on div "Remove this response from this bucket" at bounding box center [283, 88] width 71 height 6
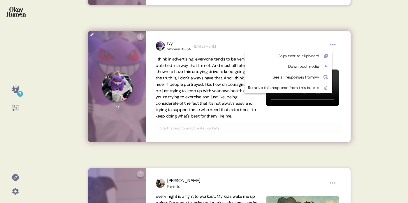
click at [333, 46] on html "7 Back For Creatives - Out of Fight Inspo No description 7 Question seven Click…" at bounding box center [204, 101] width 408 height 203
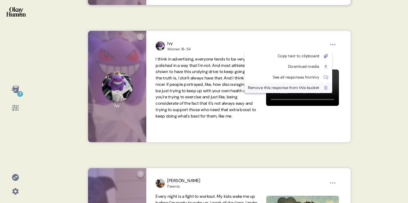
click at [328, 88] on icon at bounding box center [325, 88] width 5 height 5
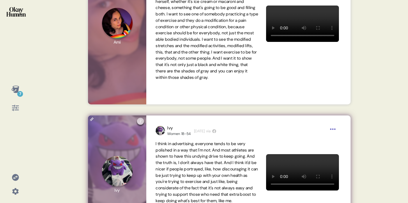
scroll to position [96, 0]
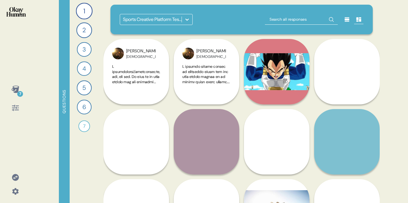
click at [16, 92] on icon at bounding box center [15, 89] width 8 height 7
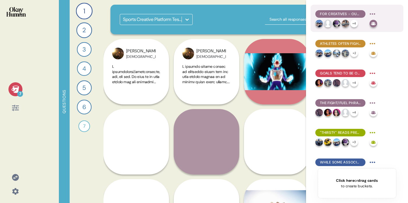
click at [342, 15] on span "For Creatives - Out of Fight Inspo" at bounding box center [340, 13] width 41 height 5
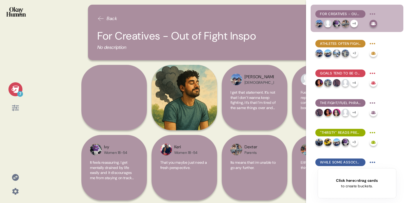
click at [351, 8] on div "For Creatives - Out of Fight Inspo + 4" at bounding box center [357, 18] width 93 height 27
click at [63, 60] on div "7 Back For Creatives - Out of Fight Inspo No description Ami Women 18-54 I woul…" at bounding box center [204, 101] width 408 height 203
click at [355, 8] on div "For Creatives - Out of Fight Inspo + 4" at bounding box center [357, 18] width 93 height 27
click at [12, 88] on icon at bounding box center [15, 89] width 8 height 7
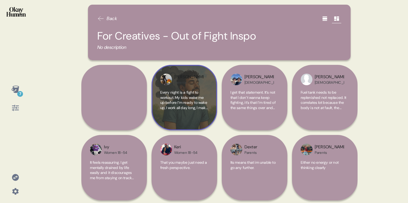
scroll to position [2, 0]
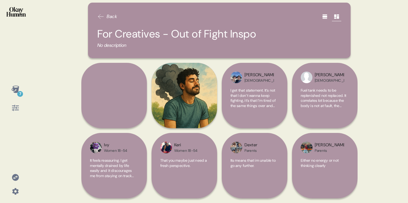
click at [15, 89] on icon at bounding box center [15, 89] width 8 height 7
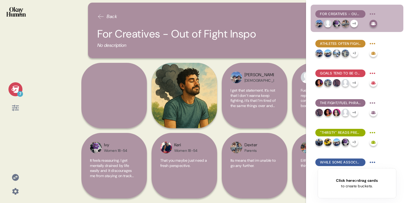
click at [15, 89] on icon at bounding box center [15, 89] width 8 height 7
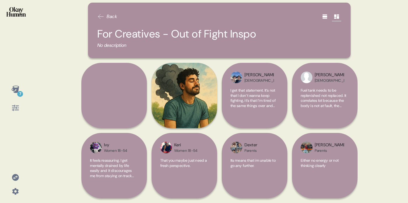
click at [111, 17] on span "Back" at bounding box center [112, 16] width 10 height 7
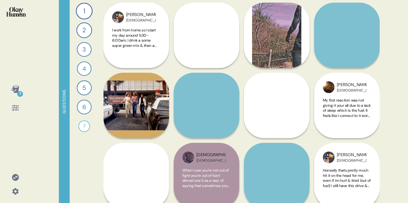
scroll to position [158, 0]
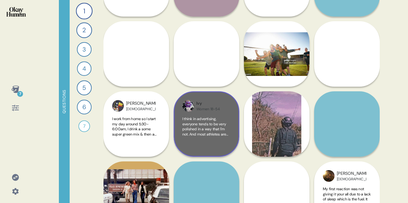
click at [214, 110] on div "Women 18-54" at bounding box center [207, 109] width 23 height 5
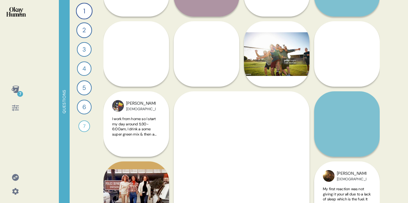
click at [7, 94] on div "7" at bounding box center [15, 98] width 21 height 33
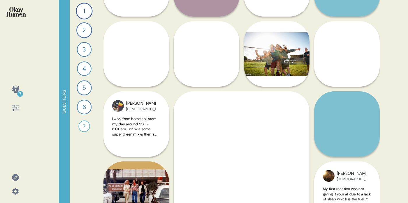
click at [11, 91] on icon at bounding box center [15, 89] width 8 height 8
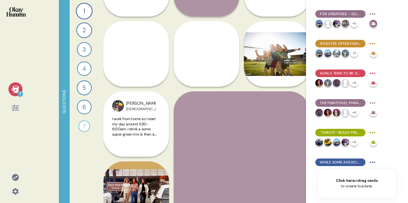
click at [14, 90] on icon at bounding box center [15, 89] width 8 height 7
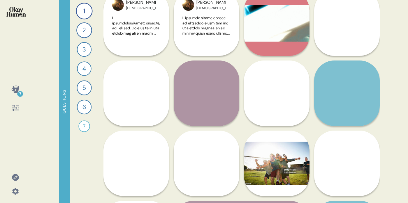
scroll to position [0, 0]
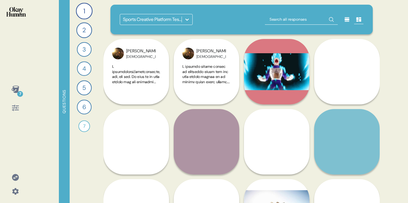
click at [16, 91] on icon at bounding box center [15, 89] width 8 height 7
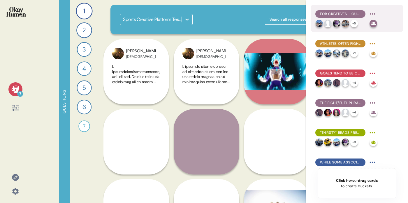
click at [339, 13] on span "For Creatives - Out of Fight Inspo" at bounding box center [340, 13] width 41 height 5
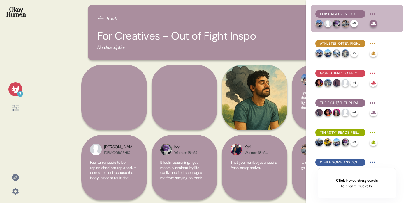
click at [59, 154] on div "7 Back For Creatives - Out of Fight Inspo No description John Hispanic Fuel tan…" at bounding box center [204, 101] width 408 height 203
click at [15, 85] on icon at bounding box center [15, 89] width 8 height 8
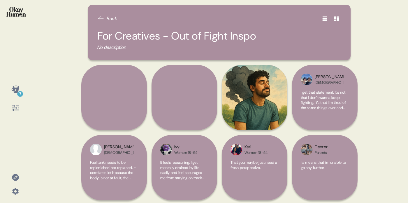
click at [326, 16] on icon at bounding box center [325, 19] width 6 height 6
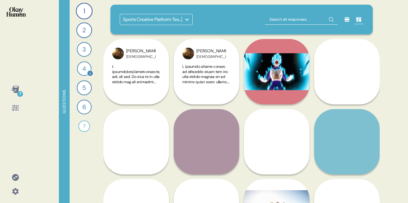
click at [84, 70] on div "4" at bounding box center [84, 68] width 15 height 15
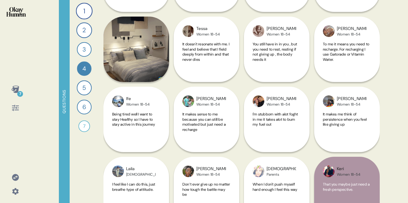
scroll to position [476, 0]
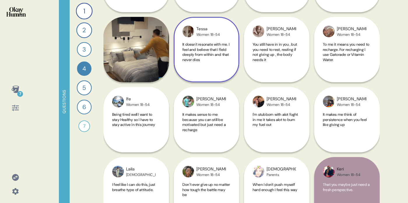
click at [191, 61] on span "It doesn't resonate with me. I feel and believe that I field deeply from within…" at bounding box center [205, 52] width 47 height 20
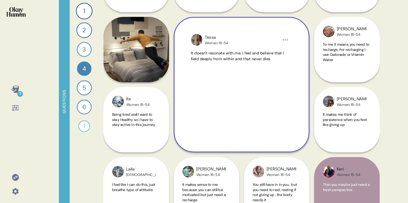
click at [385, 101] on div "7 Questions 1 Tell me all about your workout routine — what you do, why you do …" at bounding box center [204, 101] width 408 height 203
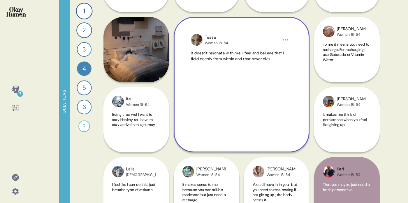
click at [291, 101] on div "It doesn't resonate with me. I feel and believe that I field deeply from within…" at bounding box center [241, 90] width 101 height 80
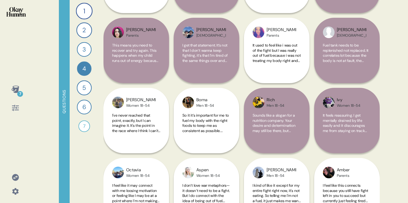
scroll to position [101, 0]
